Goal: Check status: Check status

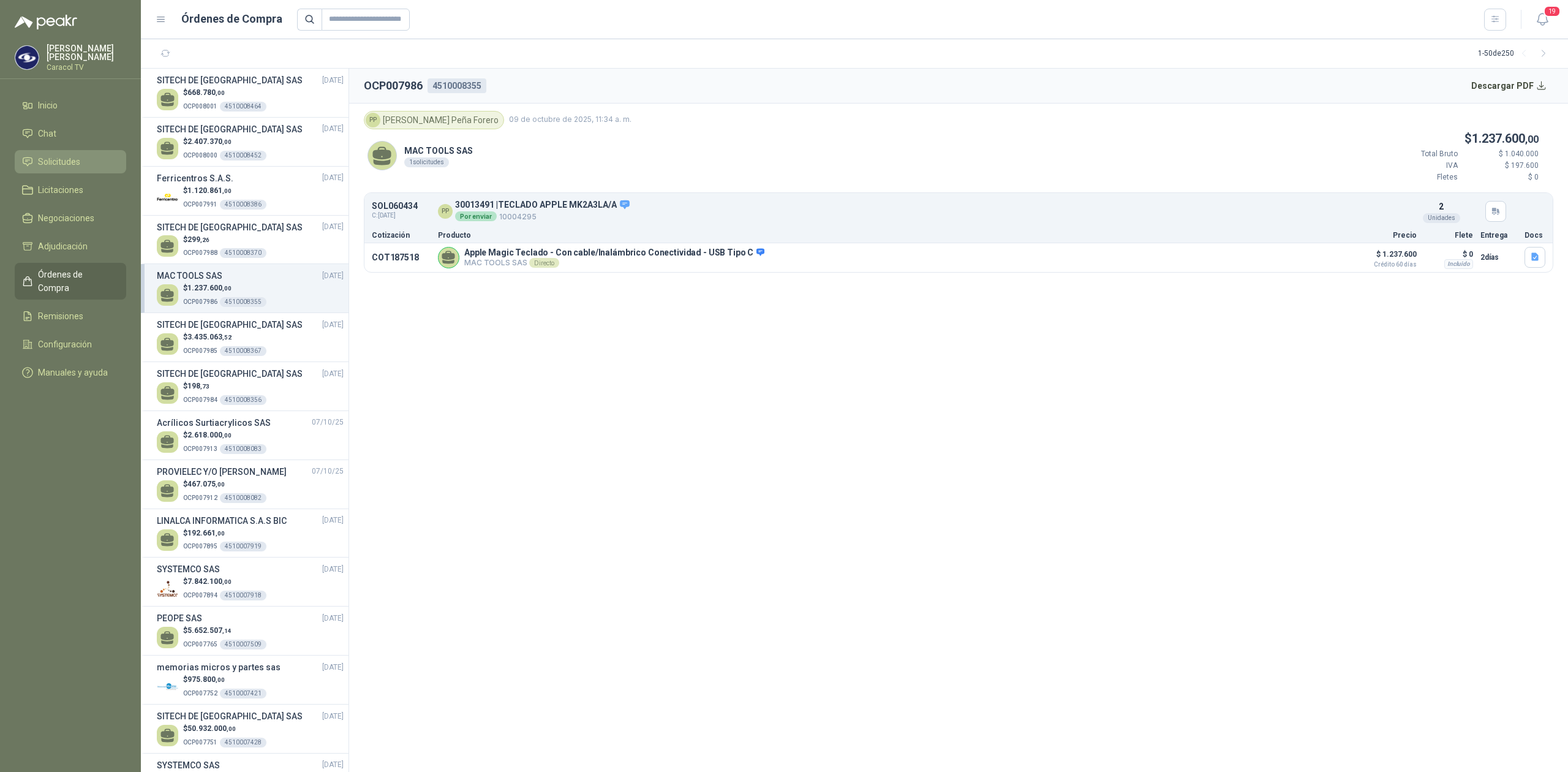
click at [59, 160] on span "Solicitudes" at bounding box center [59, 162] width 42 height 14
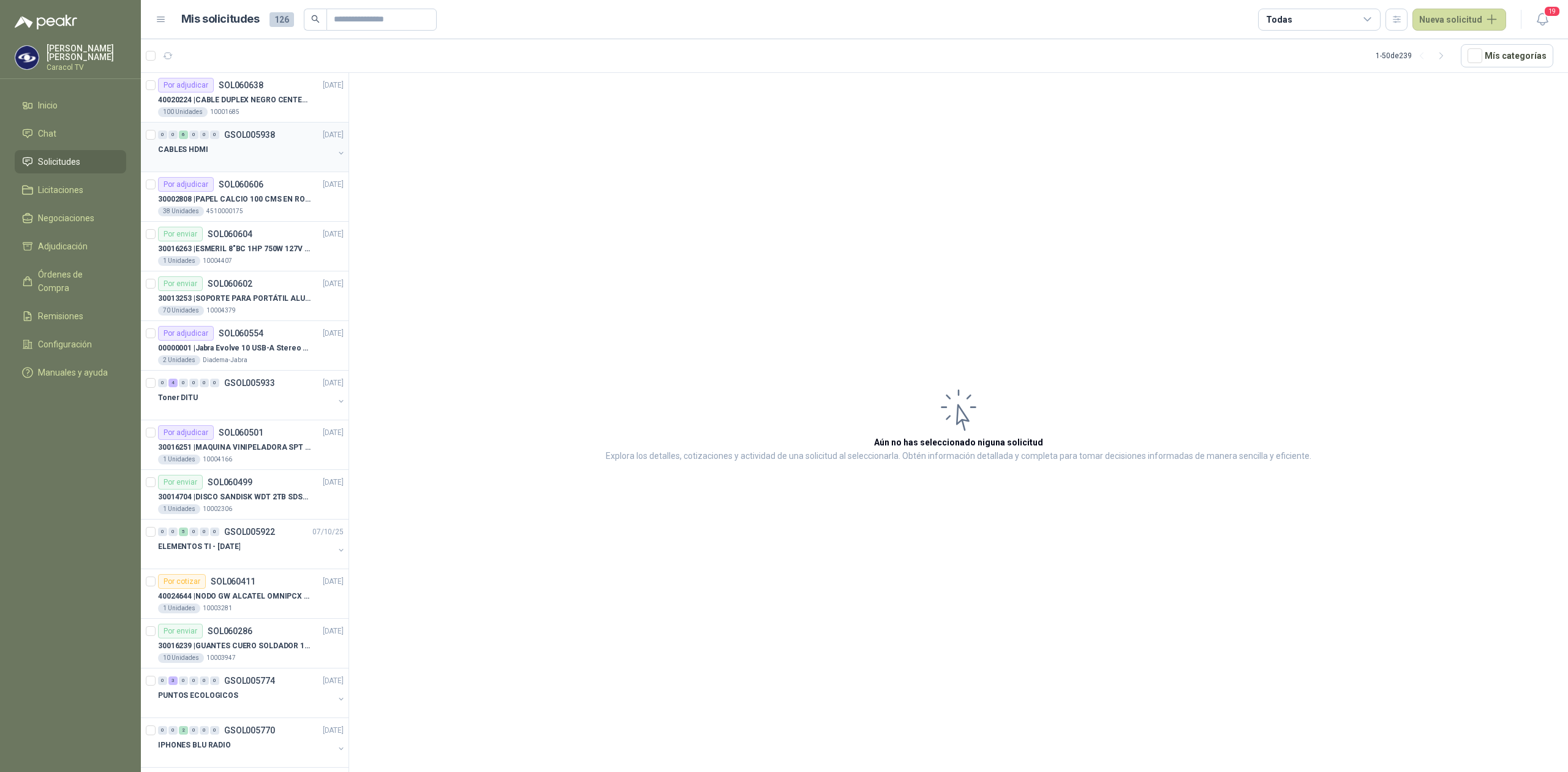
click at [186, 164] on div at bounding box center [246, 162] width 176 height 10
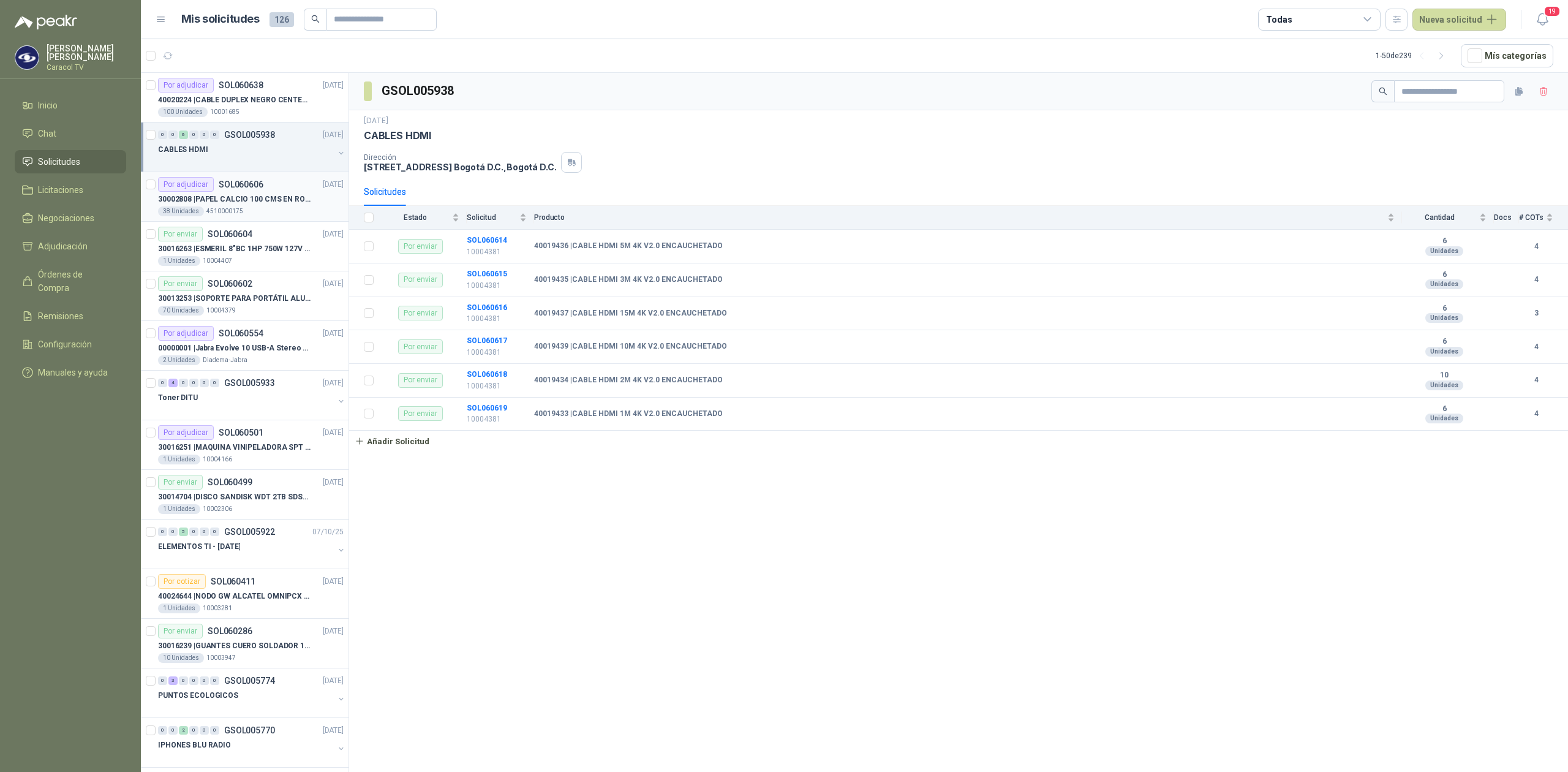
click at [219, 206] on p "30002808 | PAPEL CALCIO 100 CMS EN ROLLO DE 100 GR" at bounding box center [234, 200] width 152 height 12
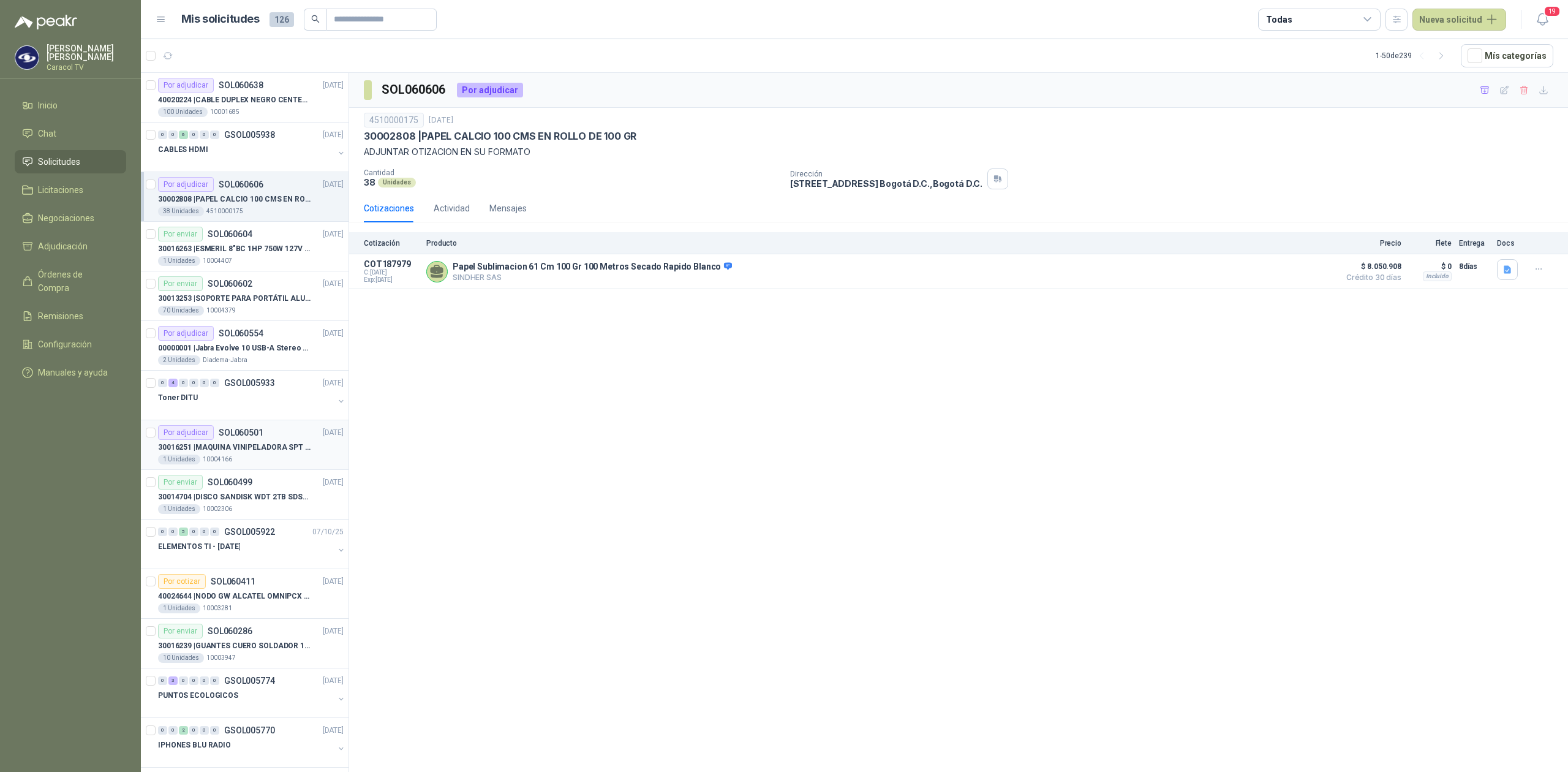
click at [216, 442] on p "30016251 | MAQUINA VINIPELADORA SPT M 10 – 50" at bounding box center [234, 448] width 152 height 12
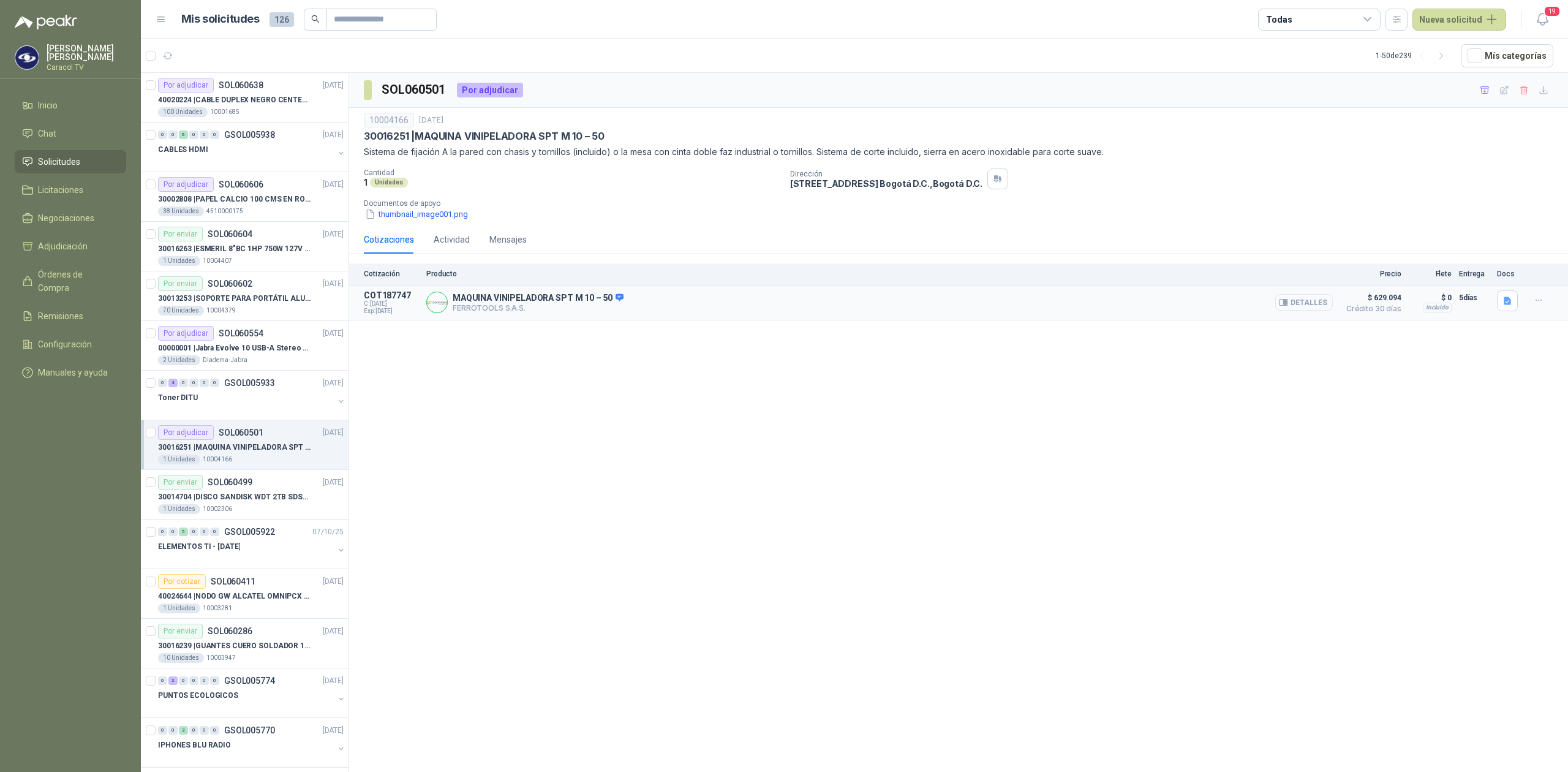
click at [1311, 306] on button "Detalles" at bounding box center [1305, 302] width 58 height 16
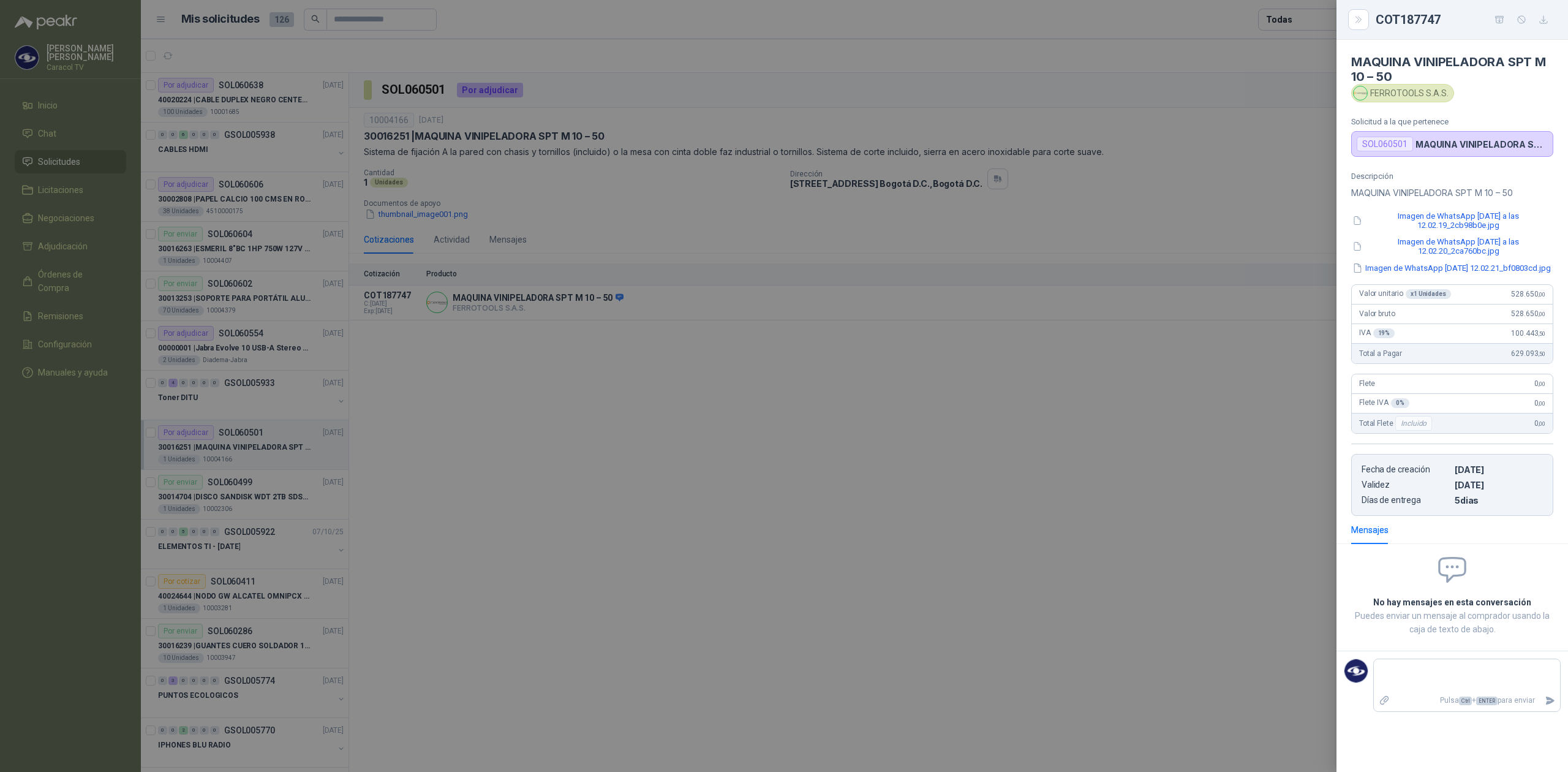
click at [1162, 483] on div at bounding box center [784, 386] width 1568 height 772
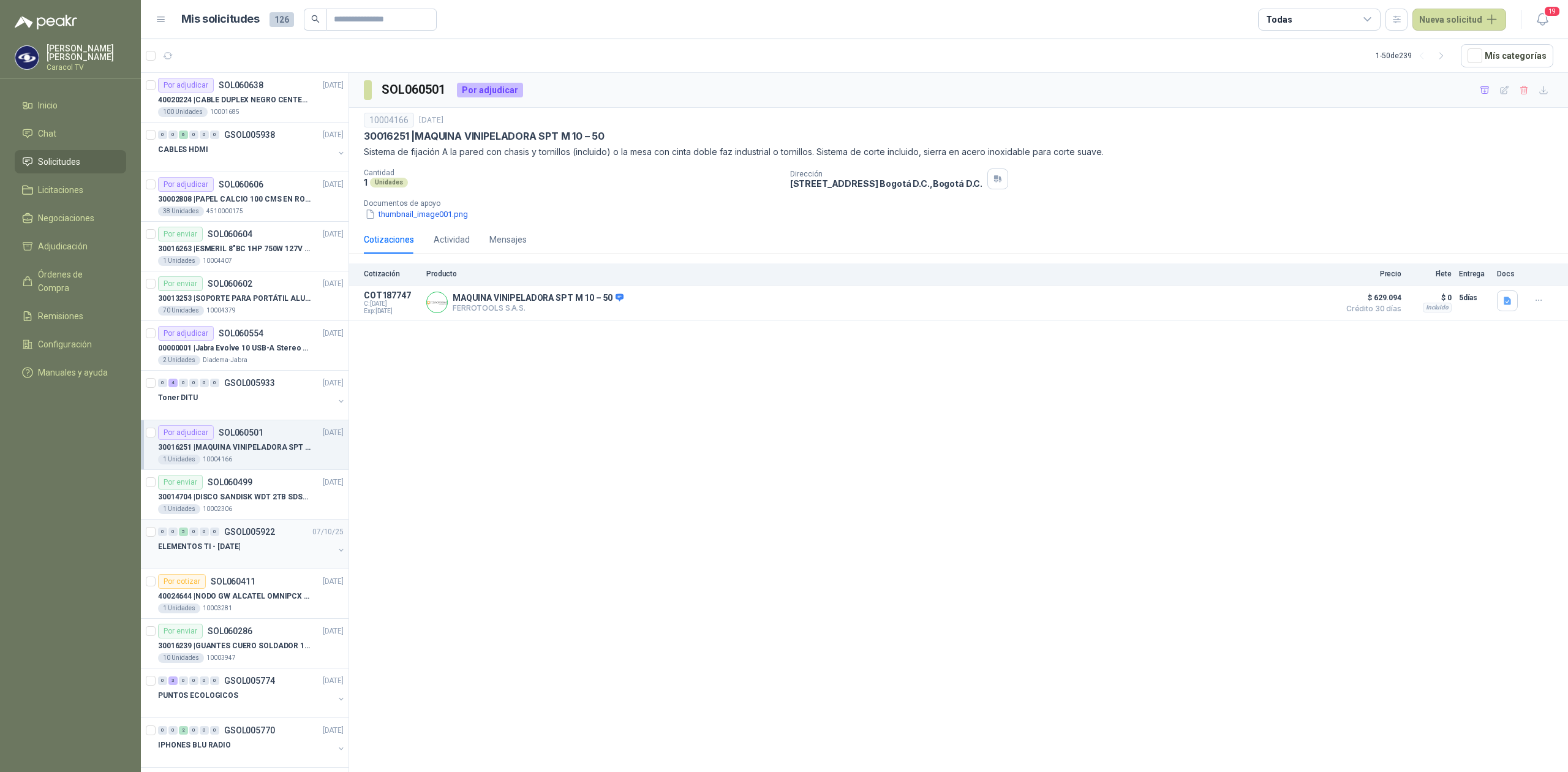
click at [214, 541] on div "ELEMENTOS TI - [DATE]" at bounding box center [246, 546] width 176 height 14
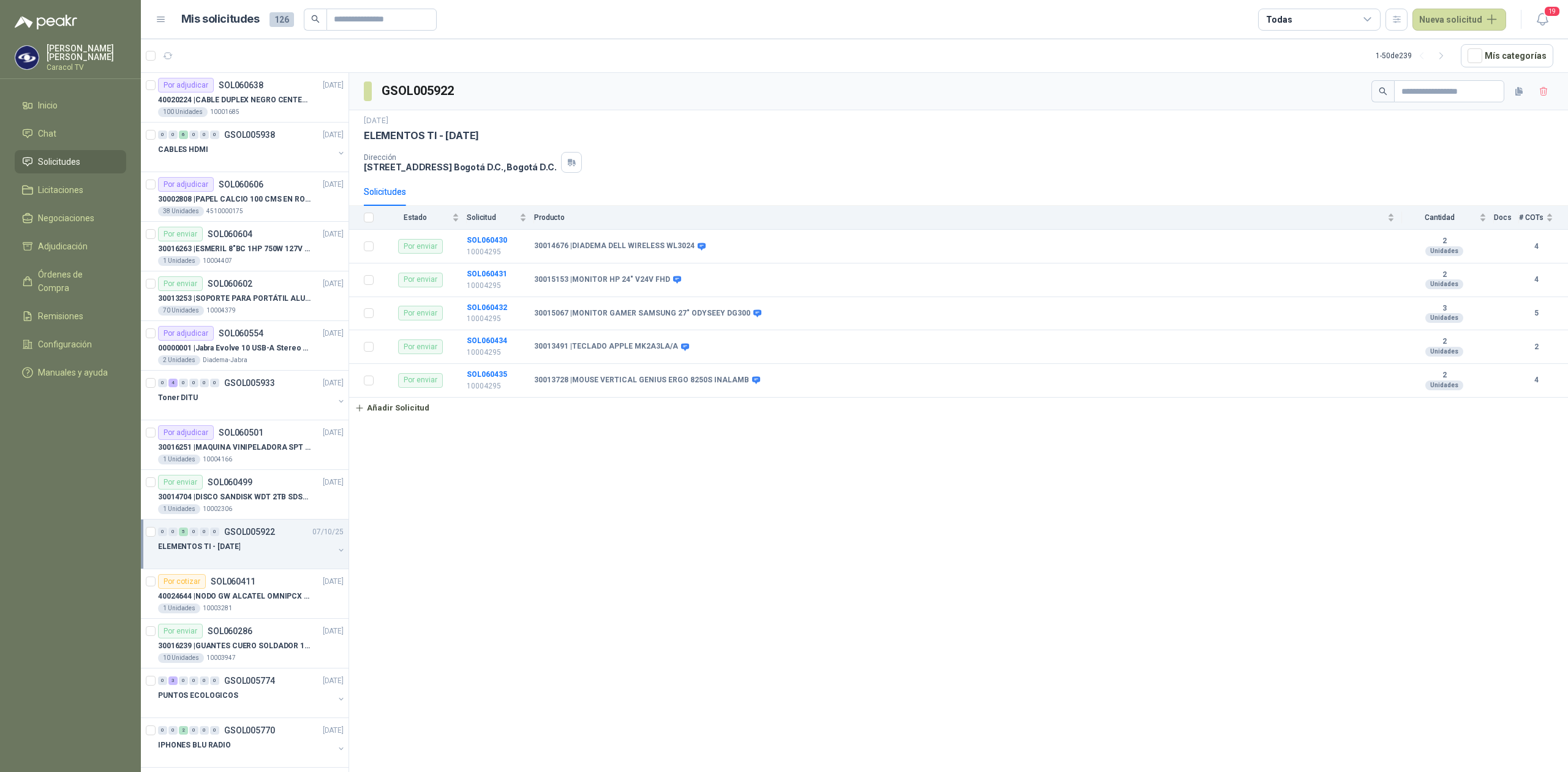
click at [764, 479] on div "GSOL005922 [DATE] ELEMENTOS TI - [DATE] Dirección [STREET_ADDRESS] , [GEOGRAPHI…" at bounding box center [958, 425] width 1219 height 703
